Goal: Find specific page/section: Find specific page/section

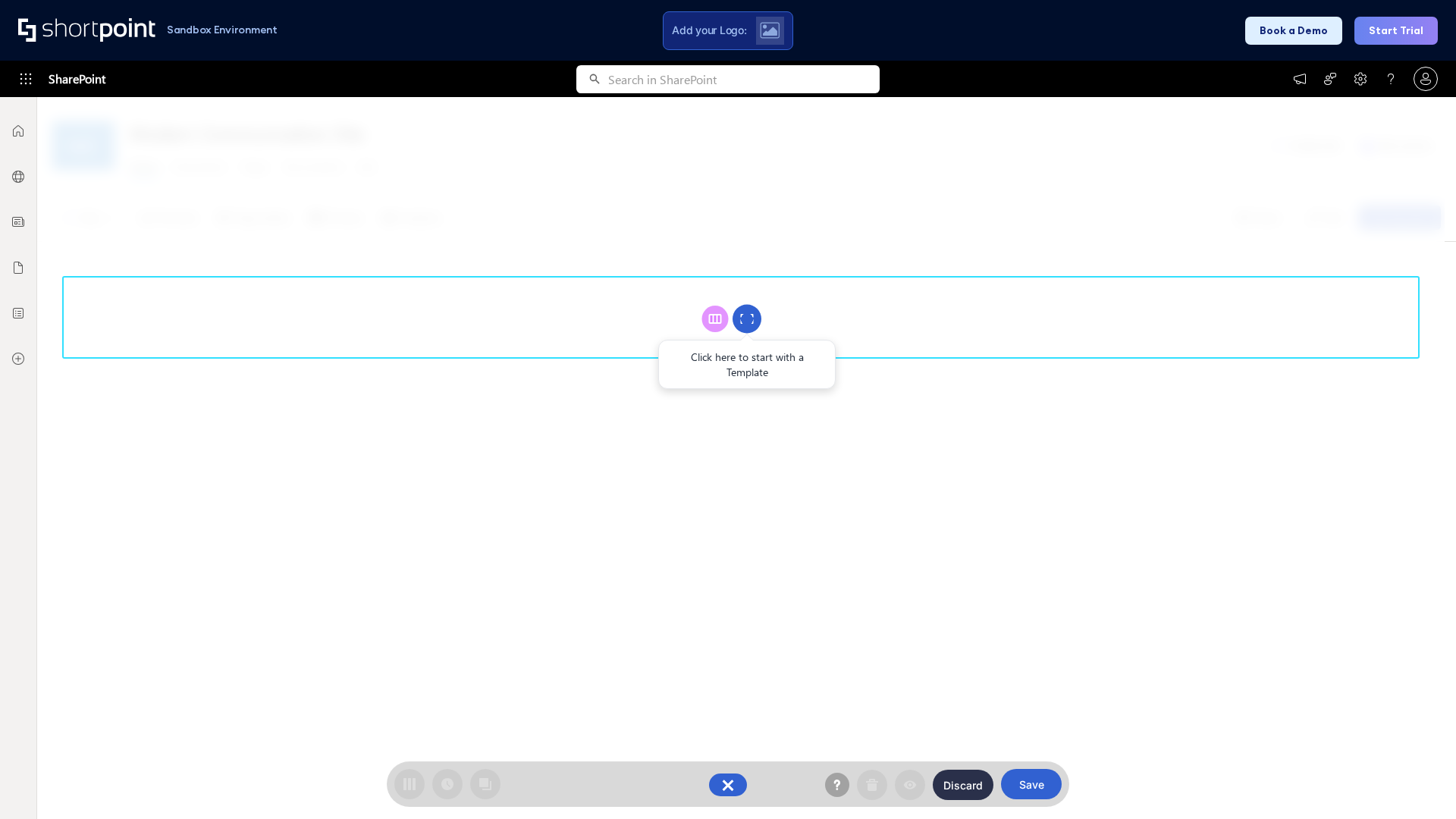
click at [747, 318] on circle at bounding box center [747, 319] width 29 height 29
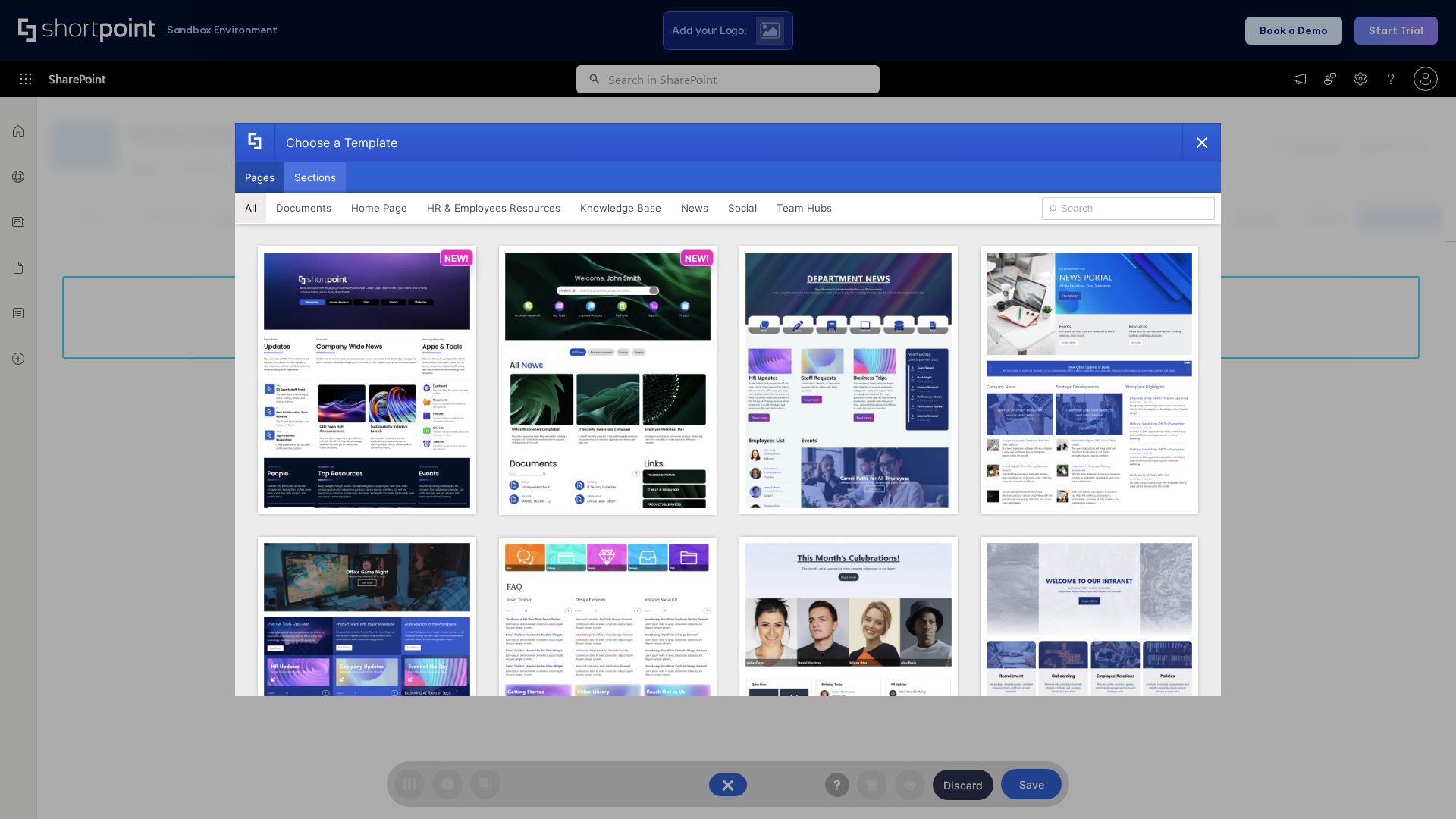
click at [315, 178] on button "Sections" at bounding box center [315, 178] width 61 height 31
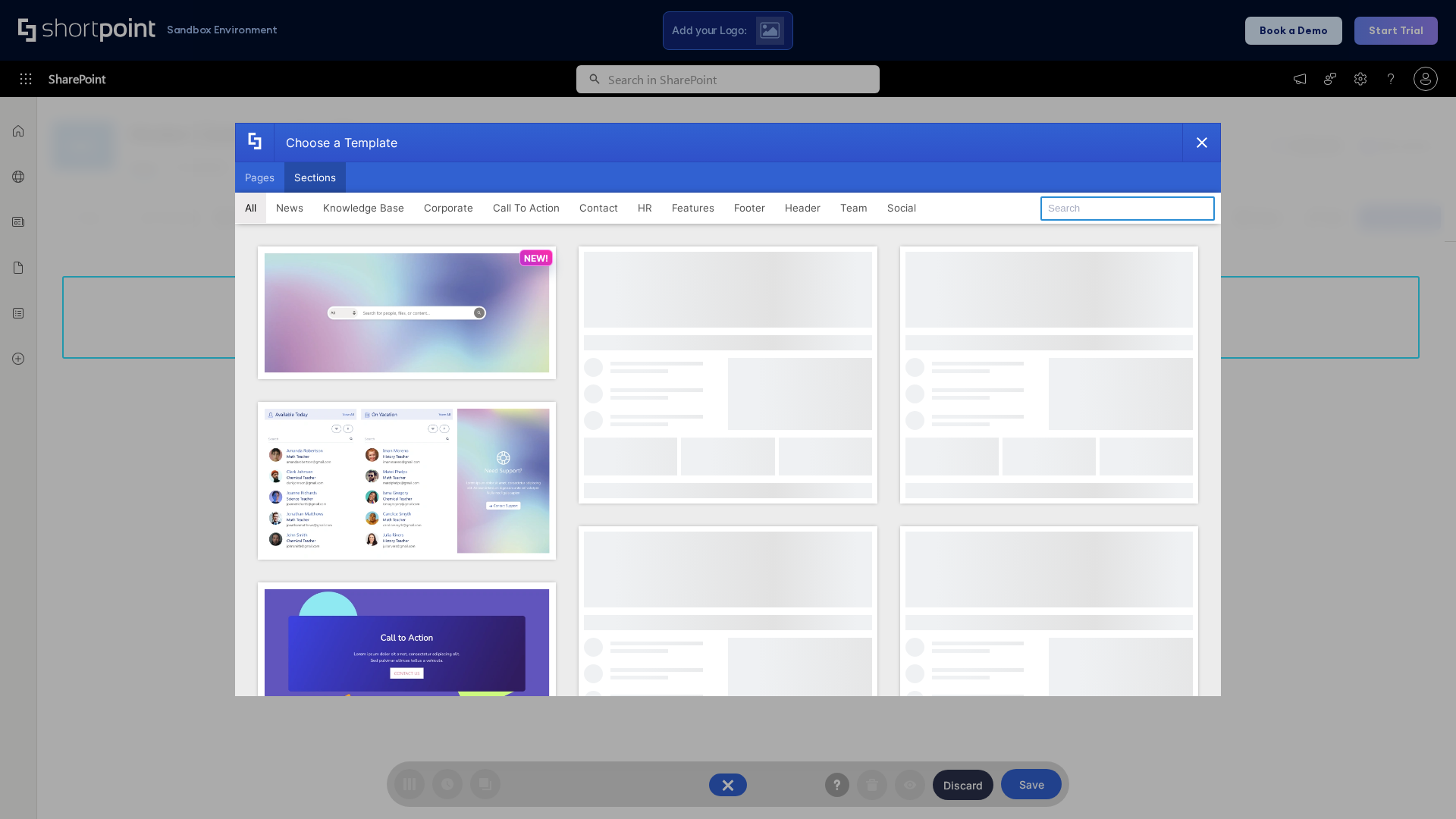
type input "Footer 1"
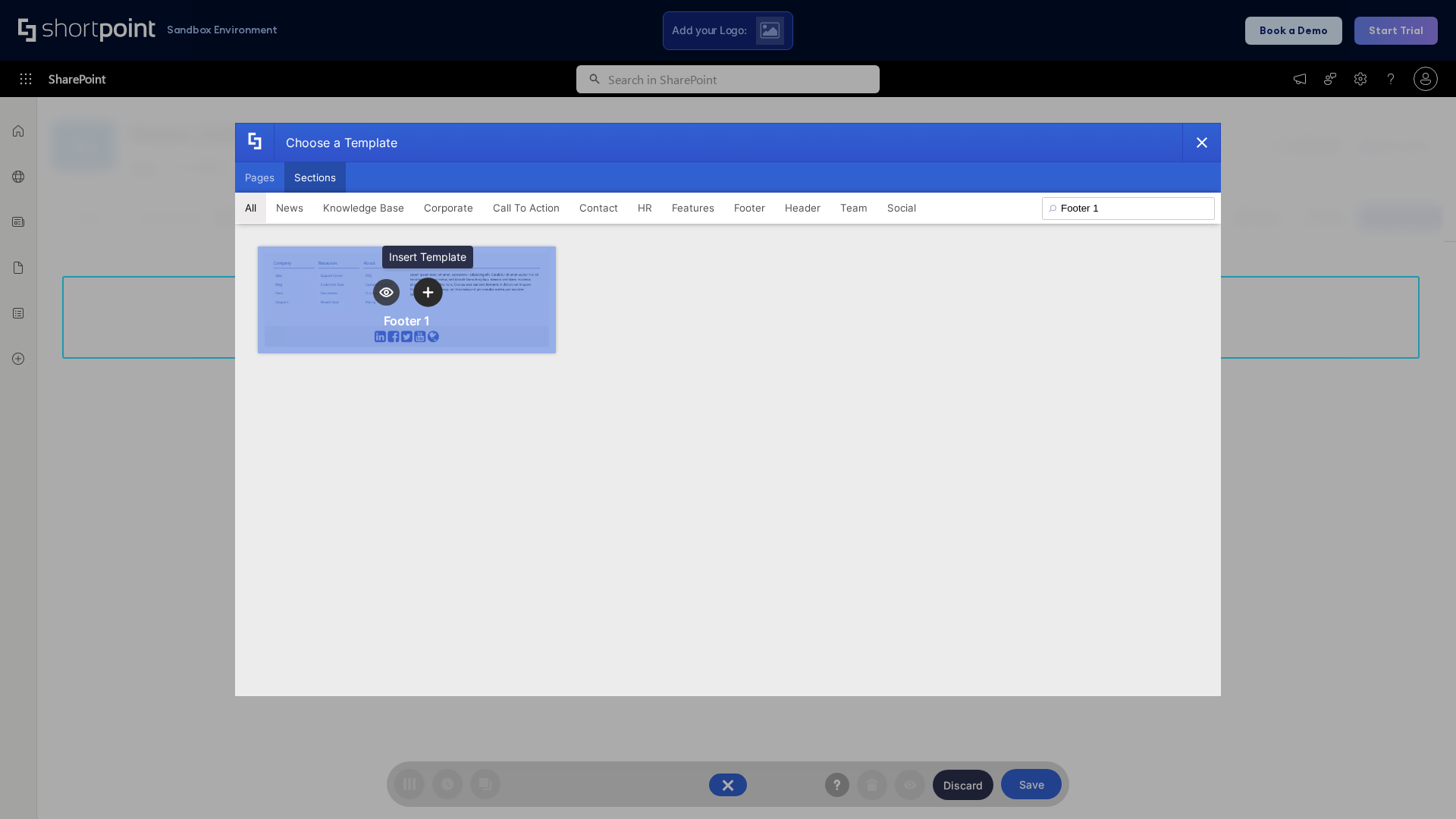
click at [428, 292] on icon "template selector" at bounding box center [428, 292] width 11 height 11
